Goal: Transaction & Acquisition: Purchase product/service

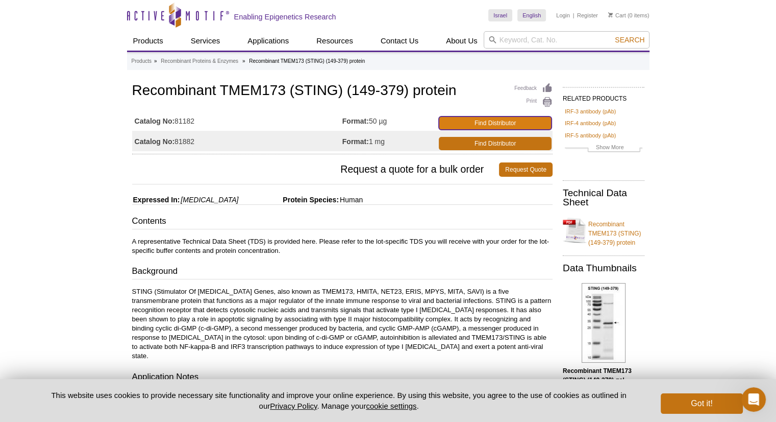
click at [509, 119] on link "Find Distributor" at bounding box center [495, 122] width 113 height 13
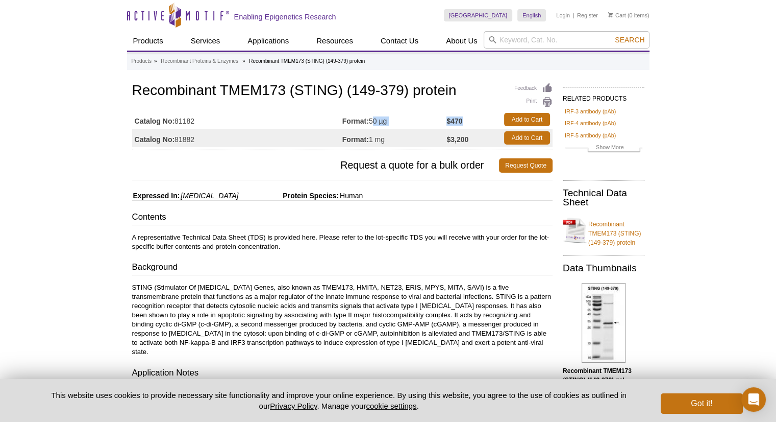
drag, startPoint x: 372, startPoint y: 121, endPoint x: 471, endPoint y: 113, distance: 99.4
click at [470, 119] on tr "Catalog No: 81182 Format: 50 µg $470 Add to Cart" at bounding box center [342, 119] width 421 height 18
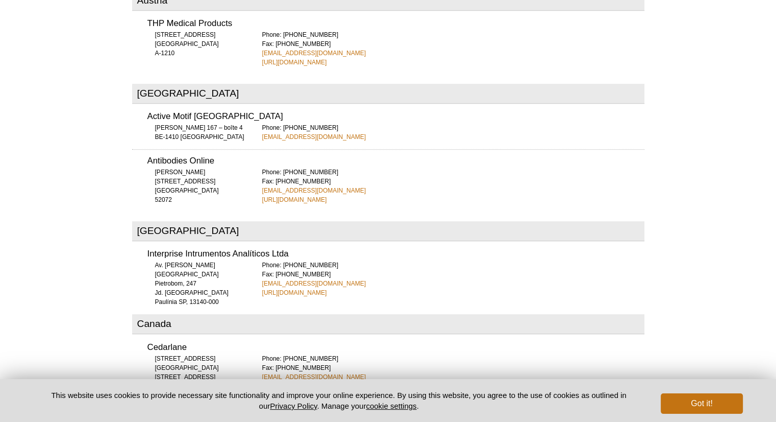
scroll to position [601, 0]
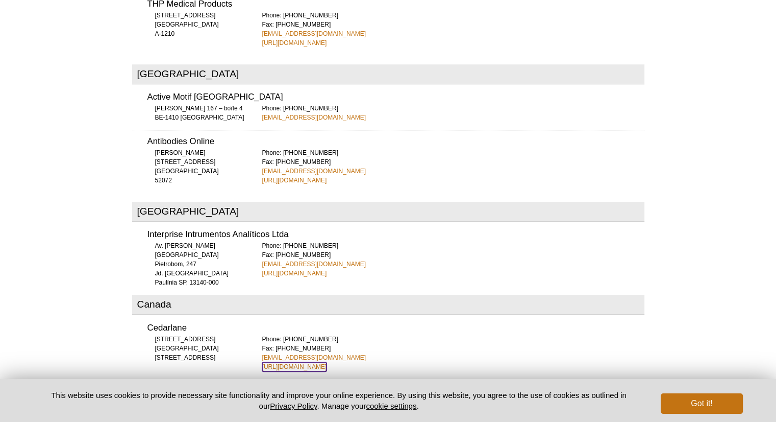
click at [282, 362] on link "http://www.cedarlanelabs.com/canada/" at bounding box center [294, 366] width 65 height 9
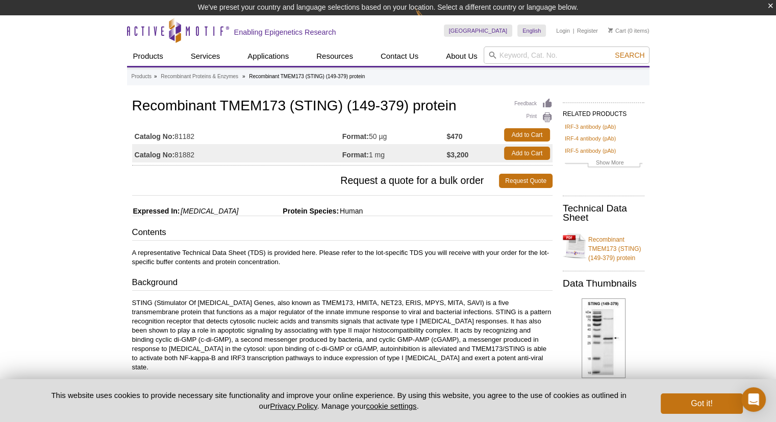
drag, startPoint x: 341, startPoint y: 137, endPoint x: 466, endPoint y: 135, distance: 124.6
click at [466, 135] on tr "Catalog No: 81182 Format: 50 µg $470 Add to Cart" at bounding box center [342, 135] width 421 height 18
